Goal: Find specific page/section: Find specific page/section

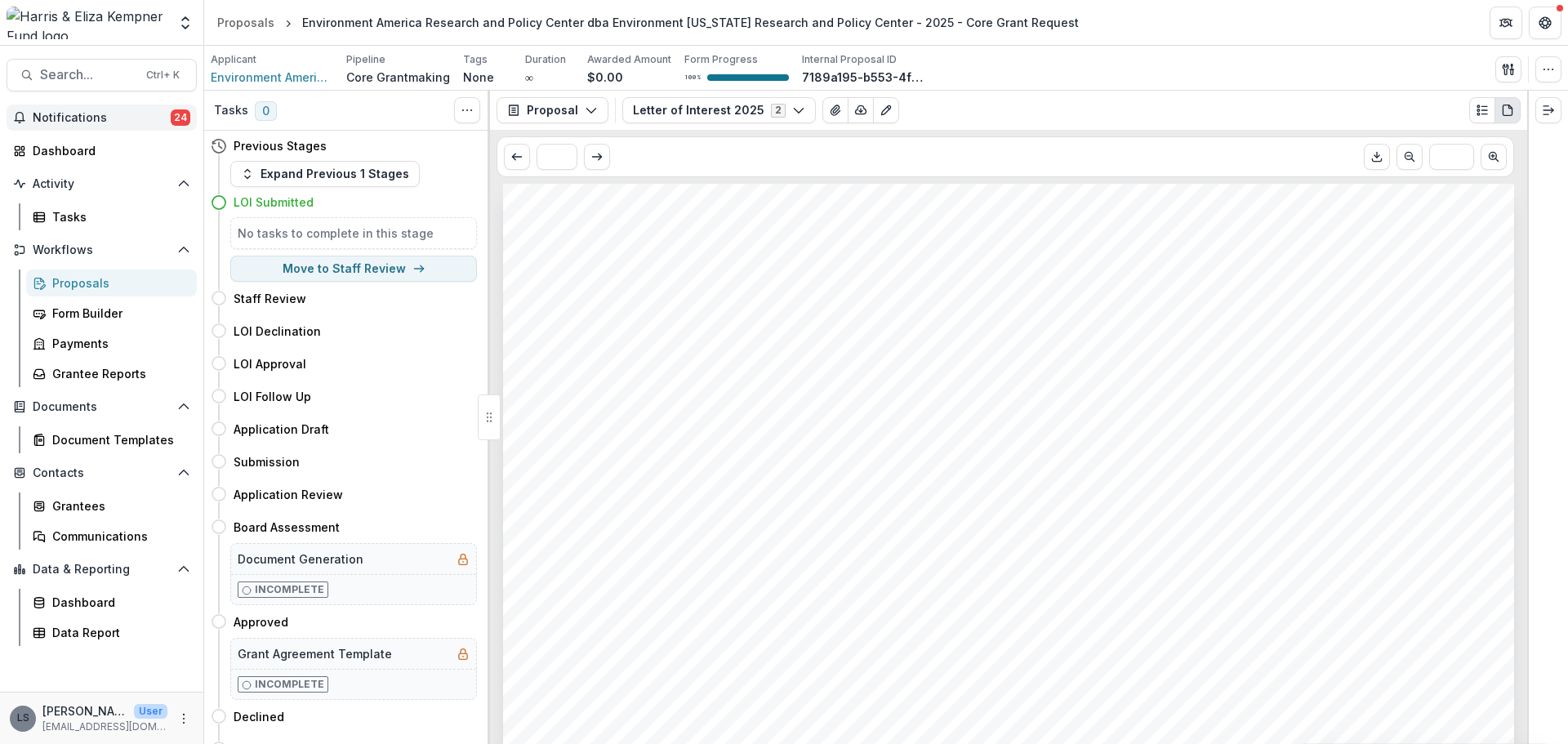
click at [90, 120] on span "Notifications" at bounding box center [102, 118] width 138 height 14
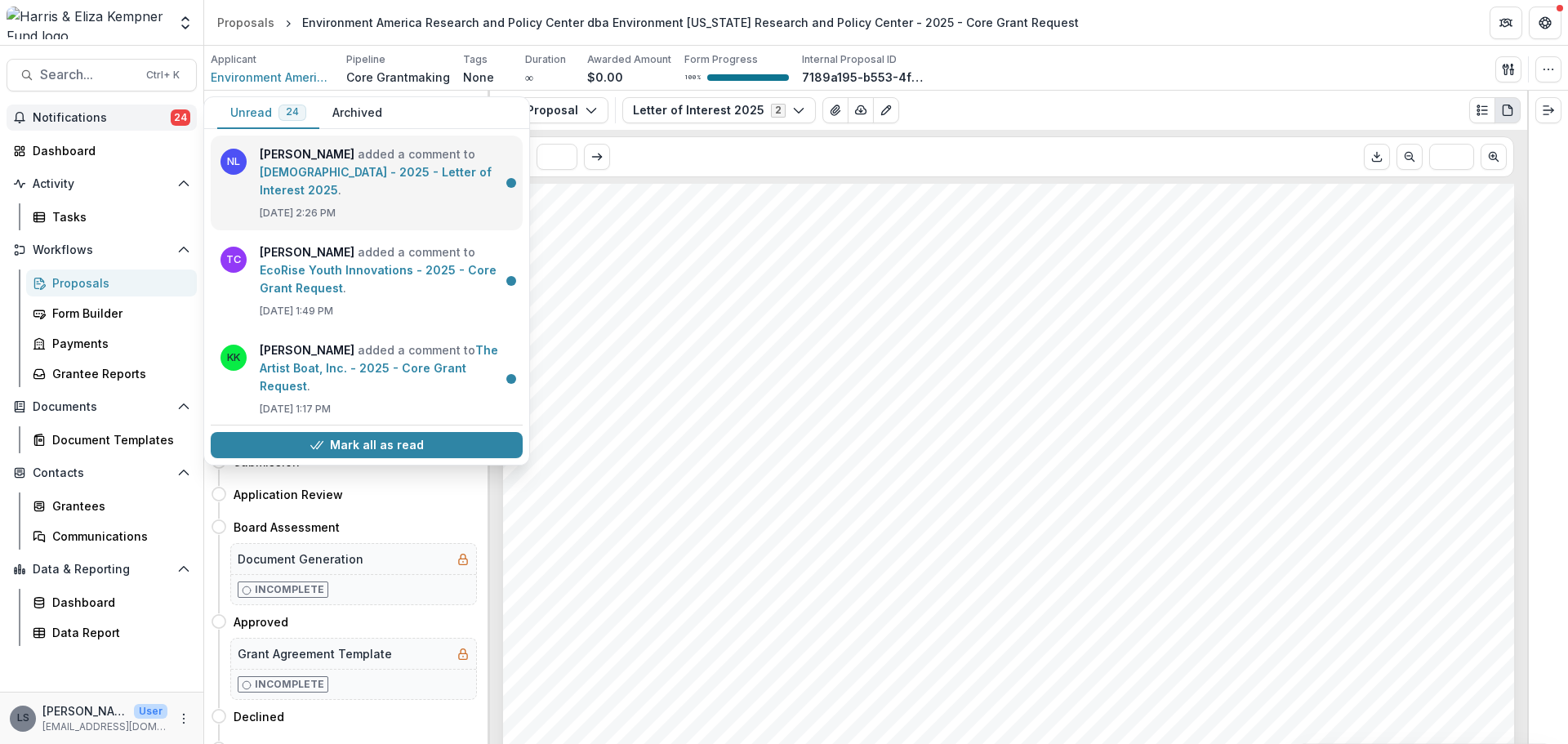
click at [380, 197] on link "[DEMOGRAPHIC_DATA] - 2025 - Letter of Interest 2025" at bounding box center [376, 181] width 232 height 32
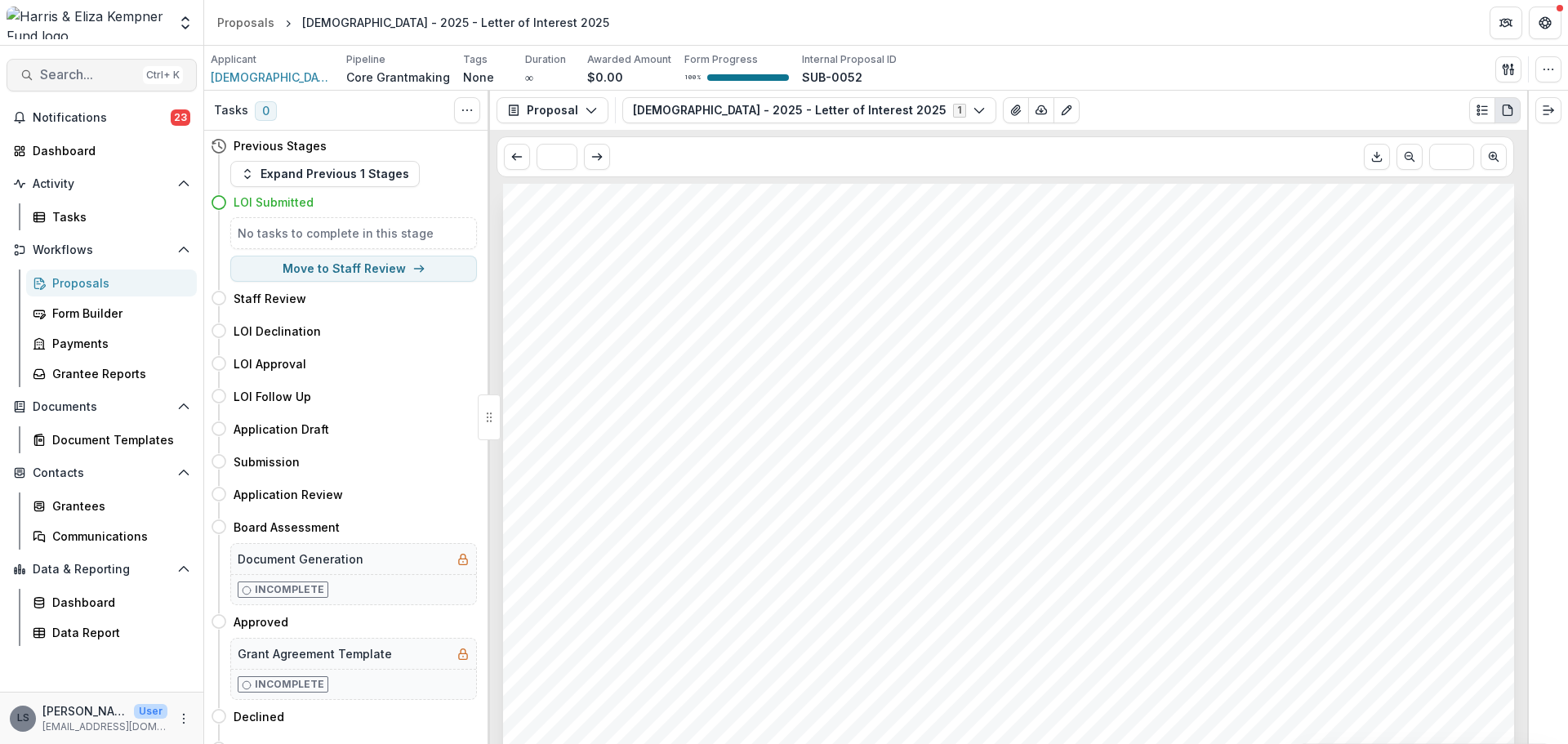
click at [115, 77] on span "Search..." at bounding box center [88, 75] width 97 height 16
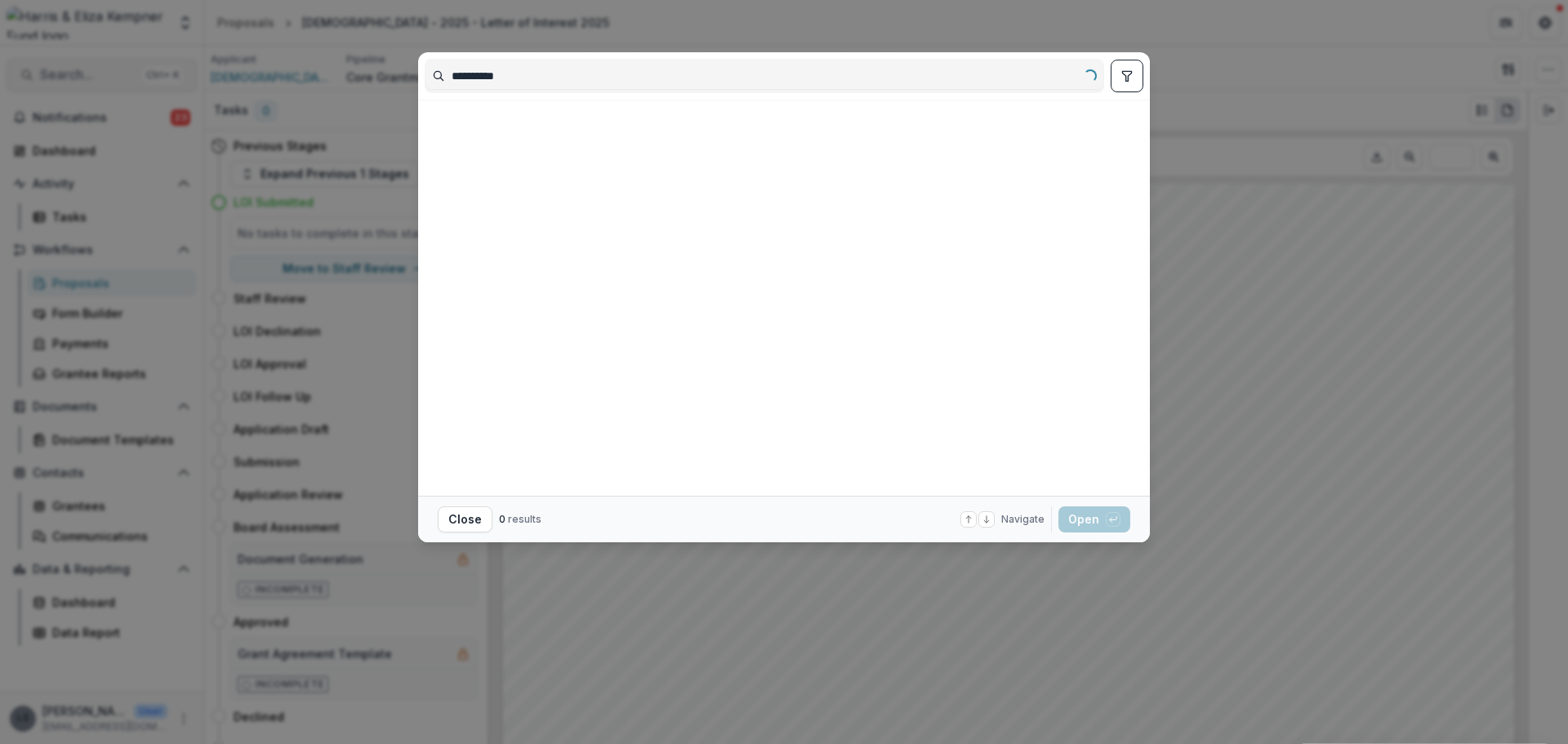
type input "**********"
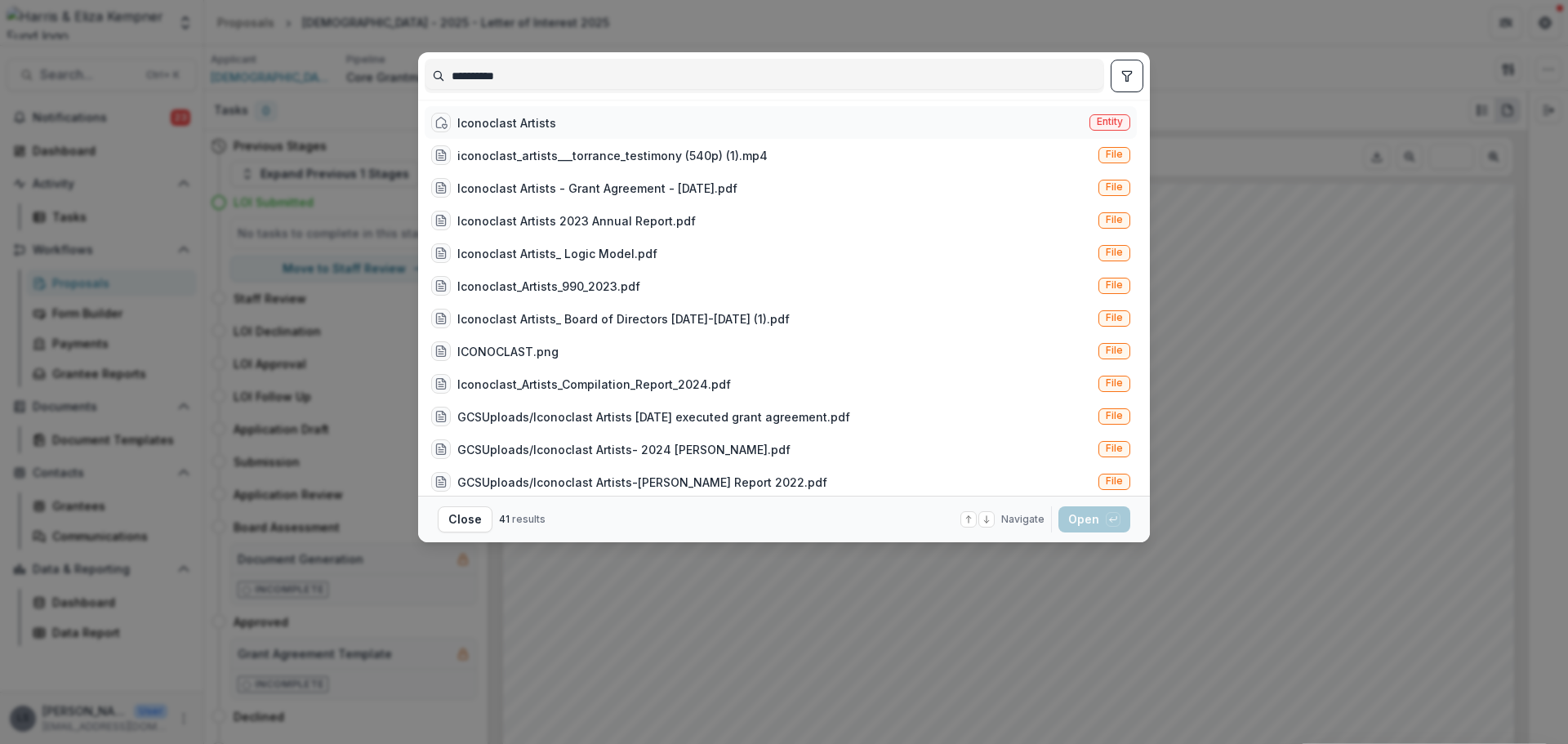
click at [521, 128] on div "Iconoclast Artists" at bounding box center [506, 122] width 98 height 17
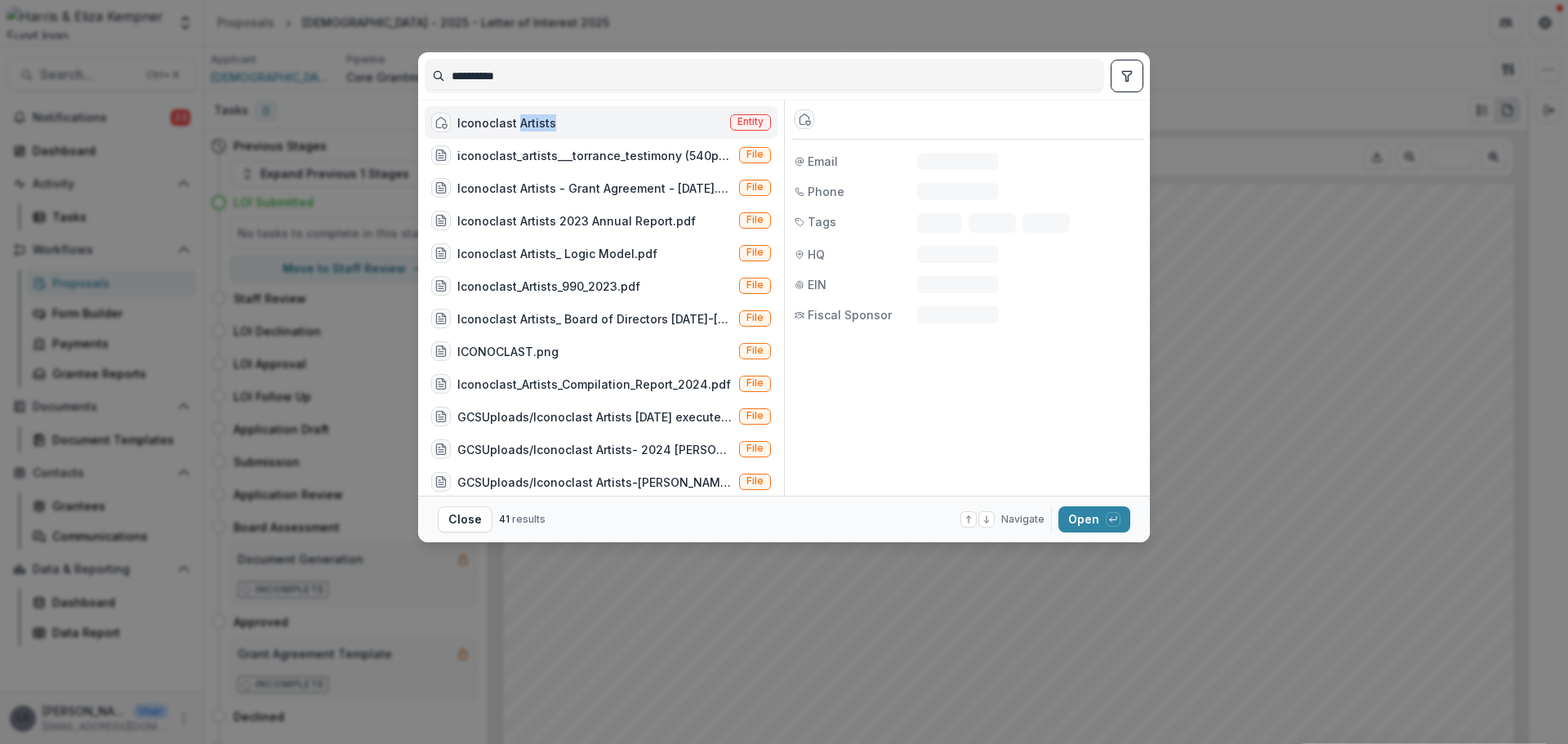
click at [521, 128] on div "Iconoclast Artists" at bounding box center [506, 122] width 98 height 17
